Goal: Task Accomplishment & Management: Manage account settings

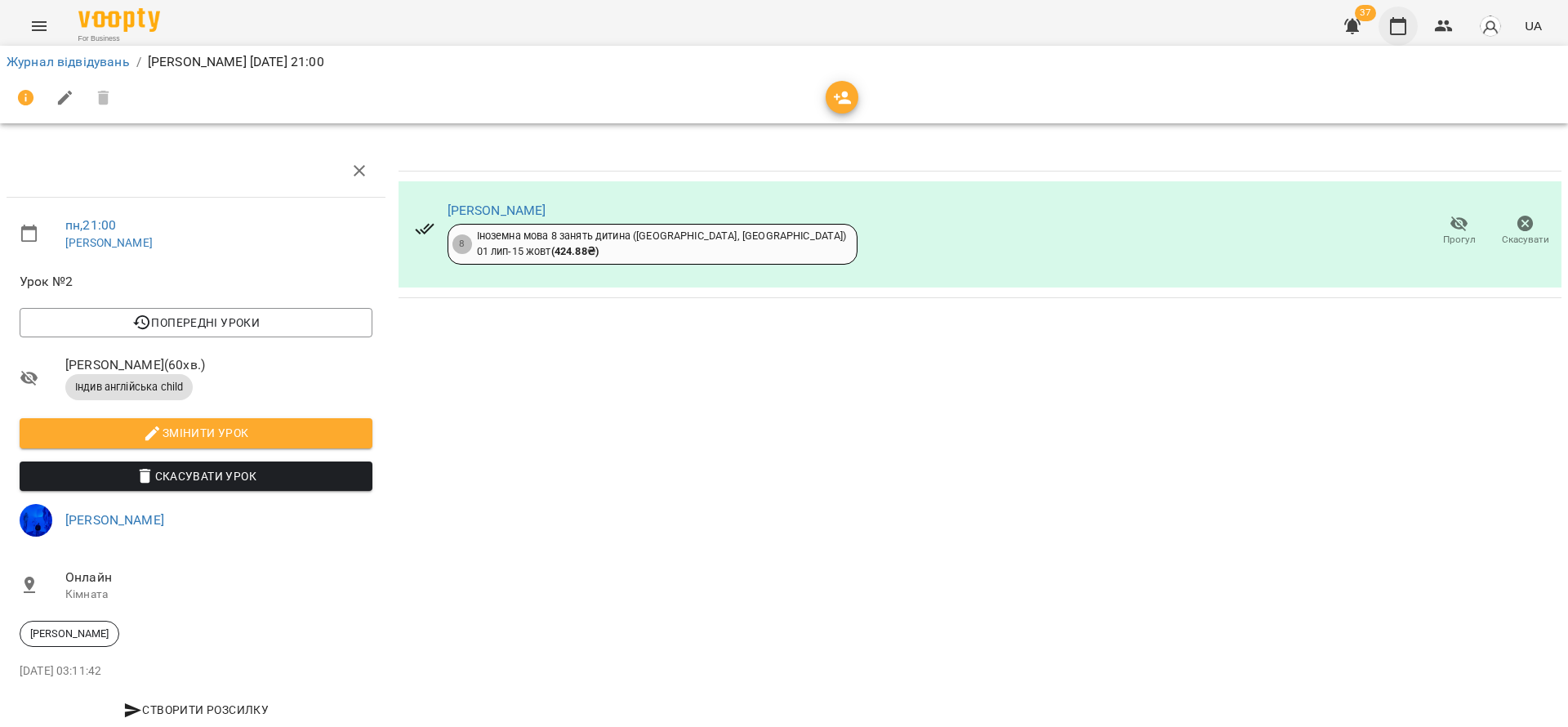
click at [1396, 24] on icon "button" at bounding box center [1398, 26] width 20 height 20
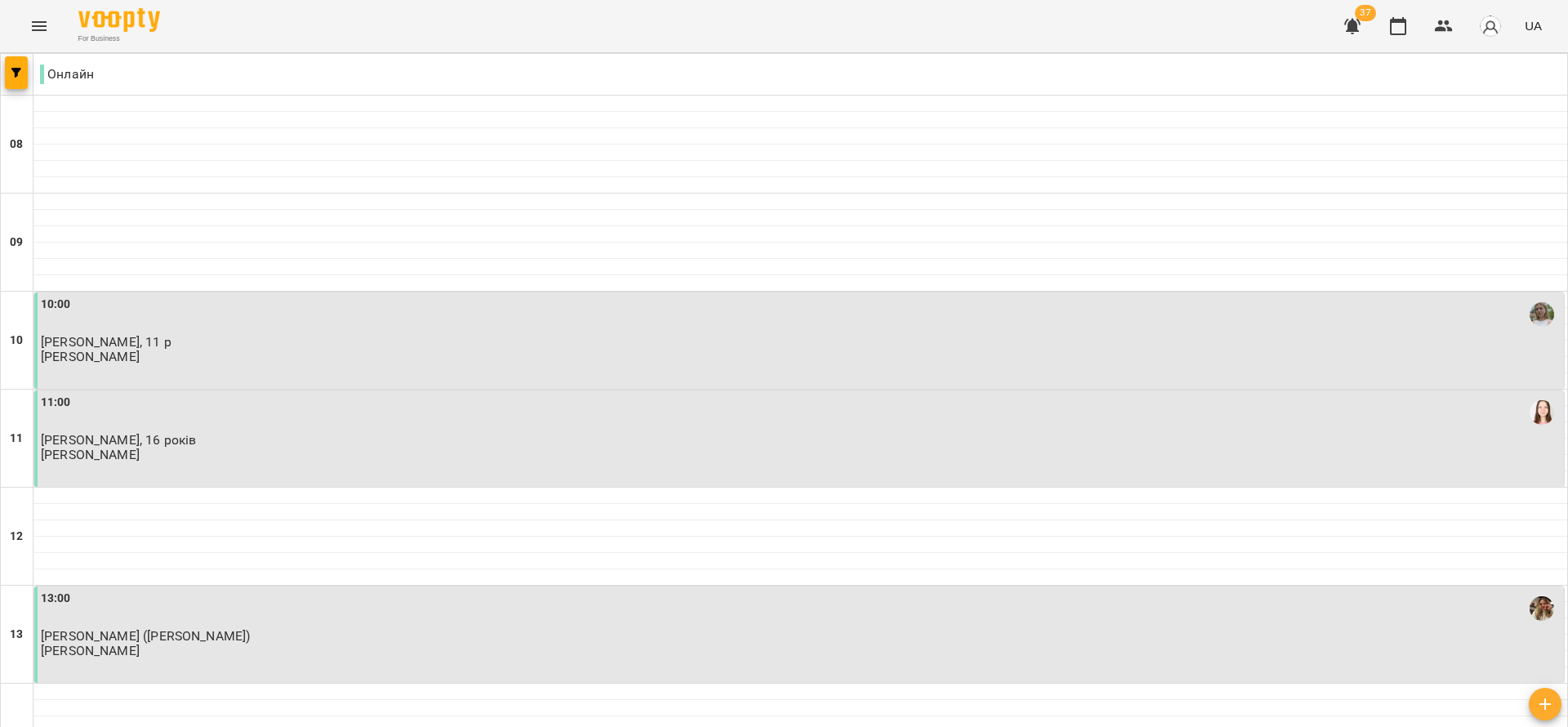
click at [1353, 17] on icon "button" at bounding box center [1353, 26] width 20 height 20
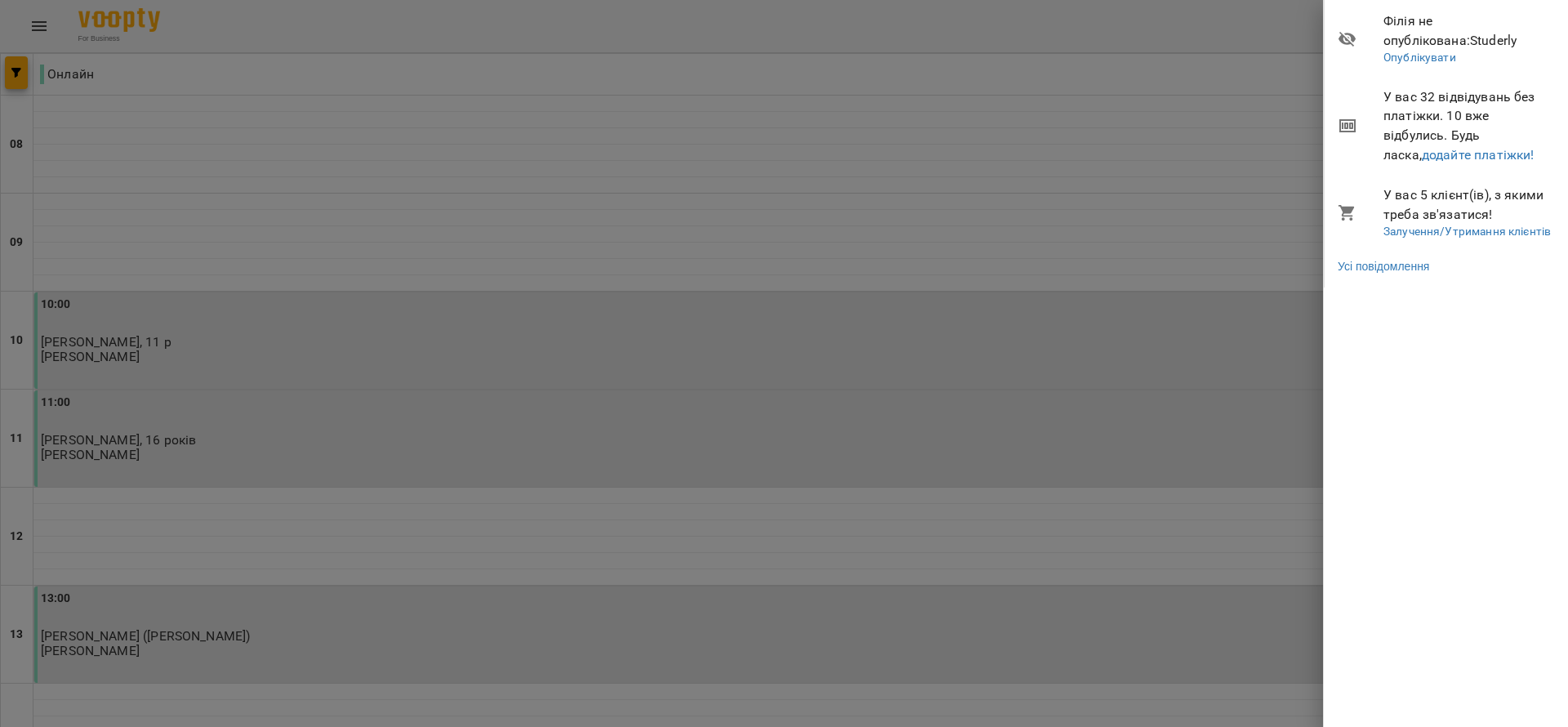
click at [1430, 164] on span "У вас 32 відвідувань без платіжки. 10 вже відбулись. Будь ласка, додайте платіж…" at bounding box center [1470, 125] width 172 height 77
click at [1422, 156] on link "додайте платіжки!" at bounding box center [1478, 155] width 113 height 16
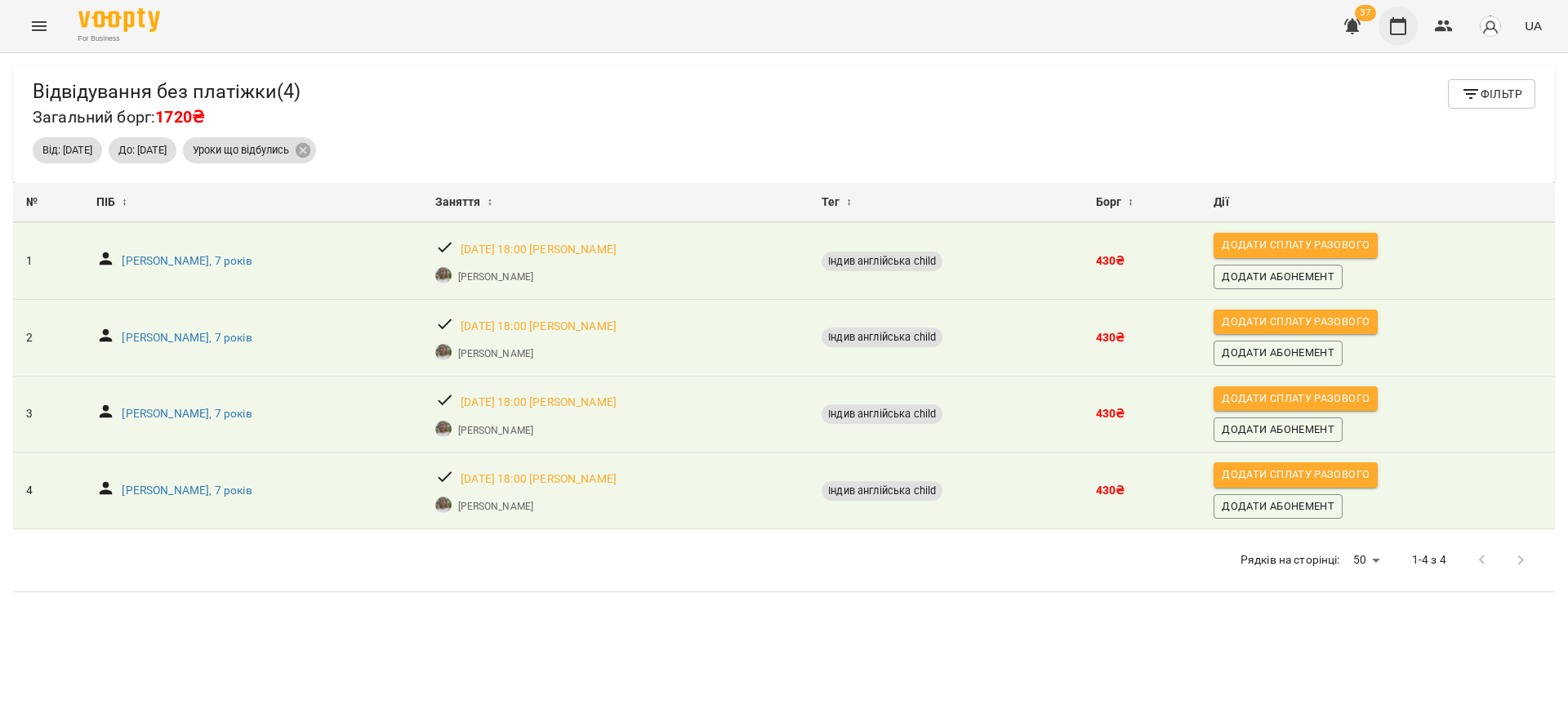
click at [1404, 26] on icon "button" at bounding box center [1398, 26] width 20 height 20
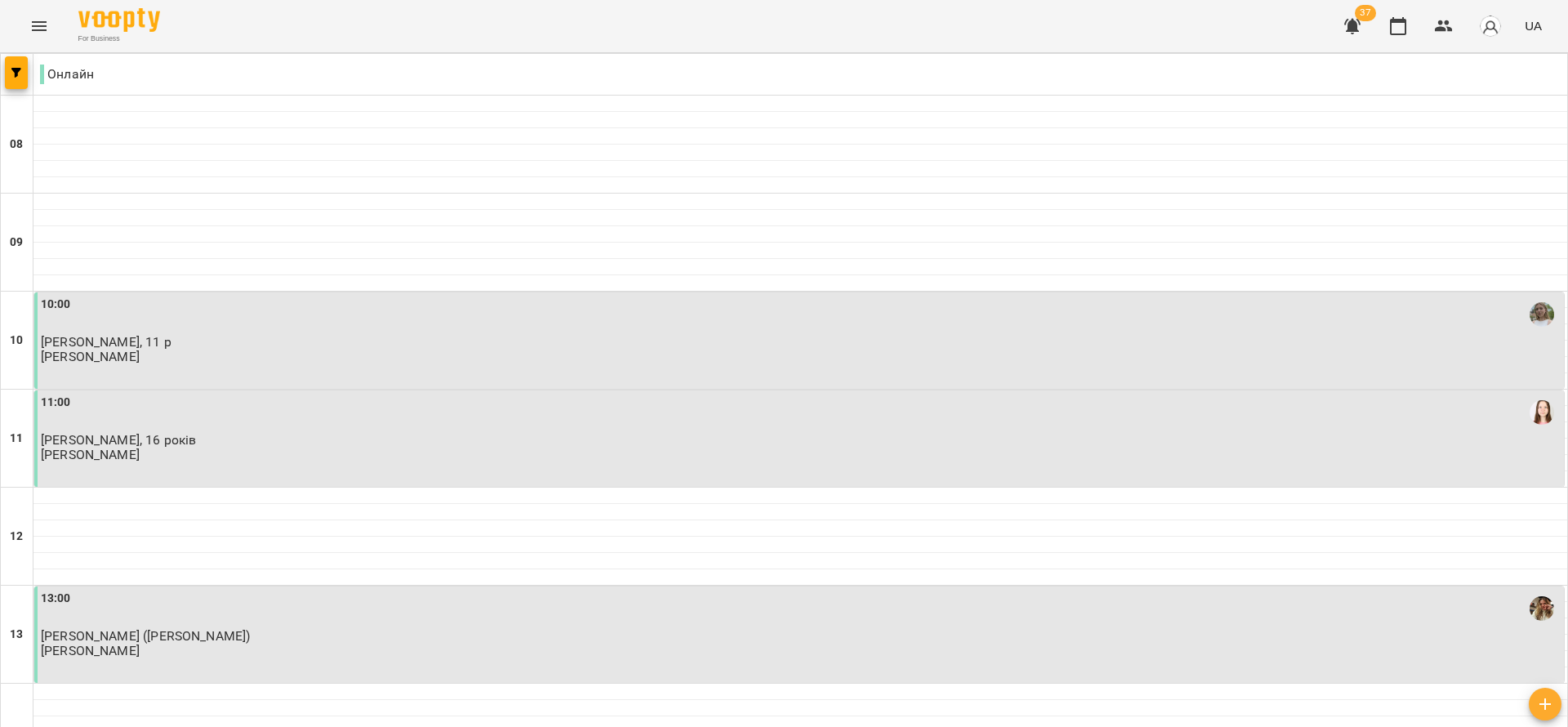
scroll to position [1045, 0]
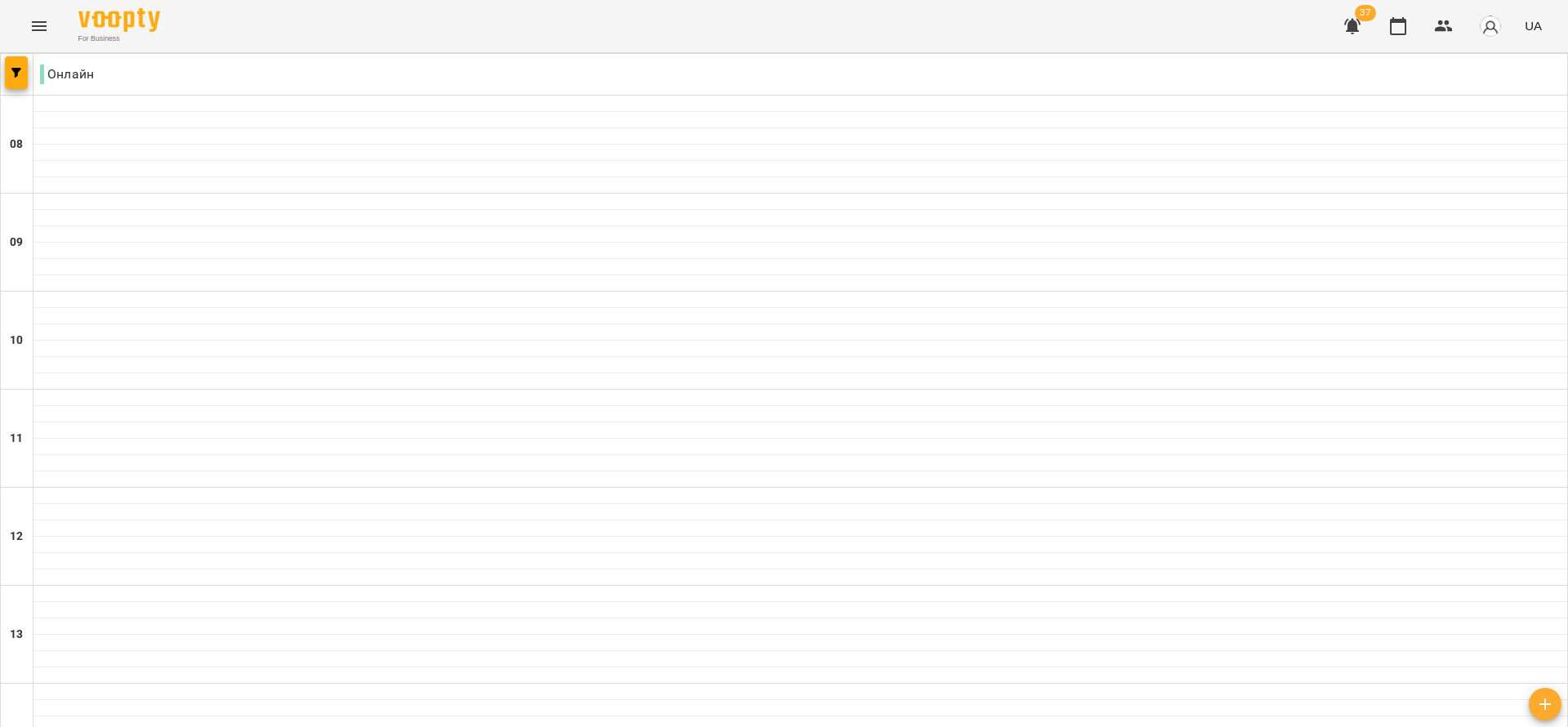
scroll to position [612, 0]
